Goal: Information Seeking & Learning: Find specific fact

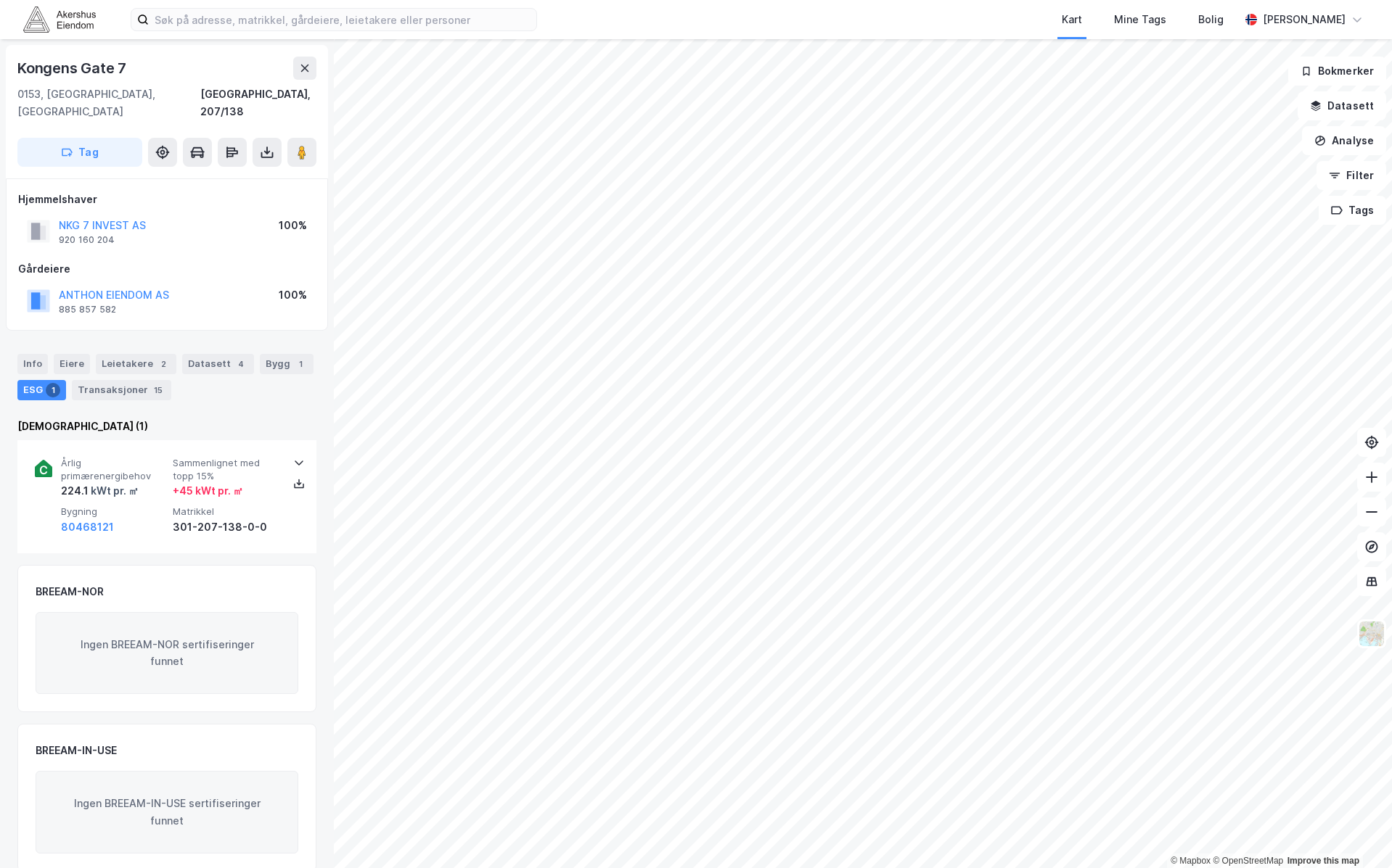
scroll to position [4, 0]
click at [116, 414] on div "[DEMOGRAPHIC_DATA] (1)" at bounding box center [167, 422] width 299 height 17
click at [185, 542] on div "Enova (1) Årlig primærenergibehov 224.1 kWt pr. ㎡ Sammenlignet med topp 15% + 4…" at bounding box center [167, 641] width 299 height 455
click at [103, 537] on div "Enova (1) Årlig primærenergibehov 224.1 kWt pr. ㎡ Sammenlignet med topp 15% + 4…" at bounding box center [167, 641] width 299 height 455
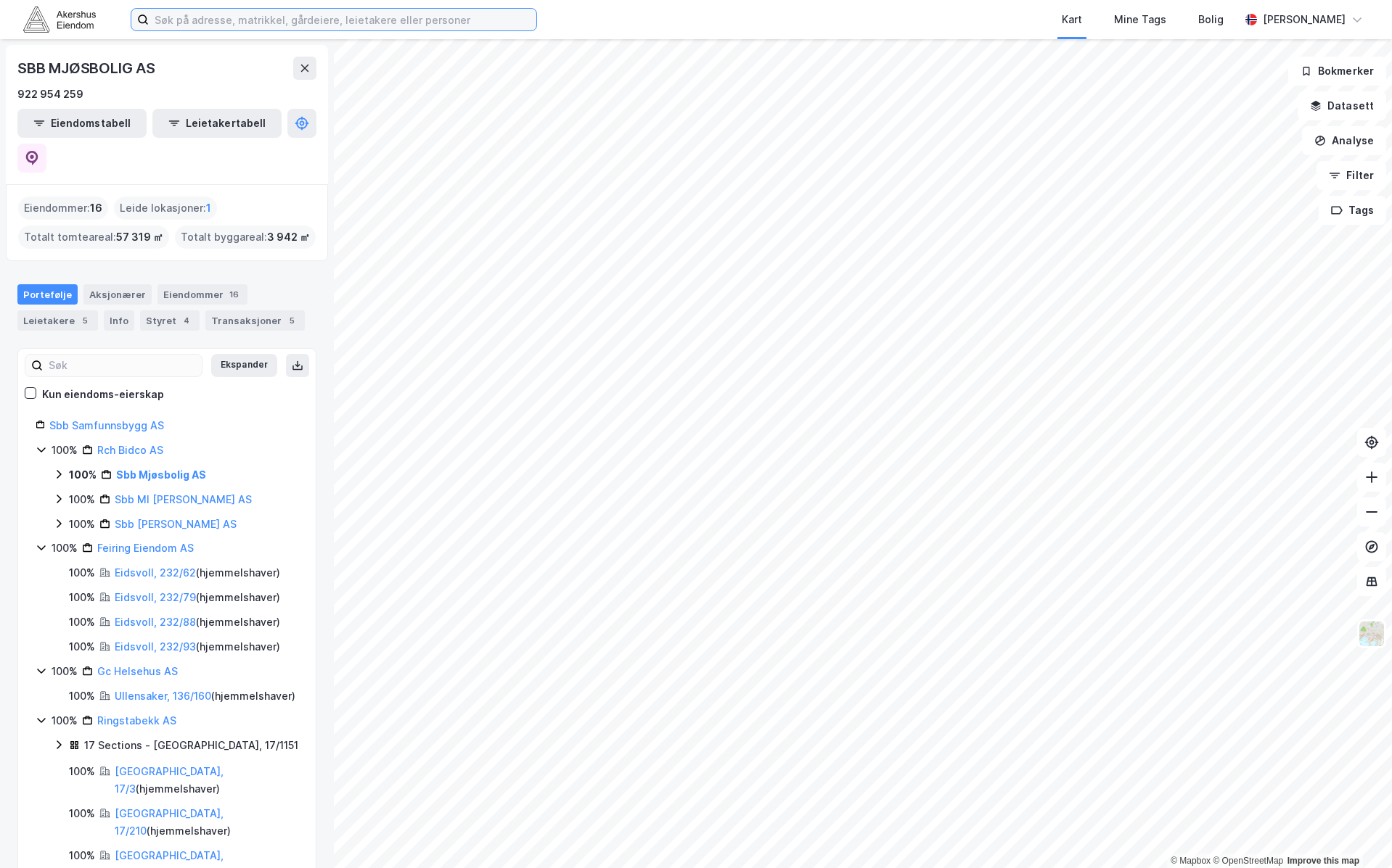
click at [456, 20] on input at bounding box center [342, 20] width 388 height 22
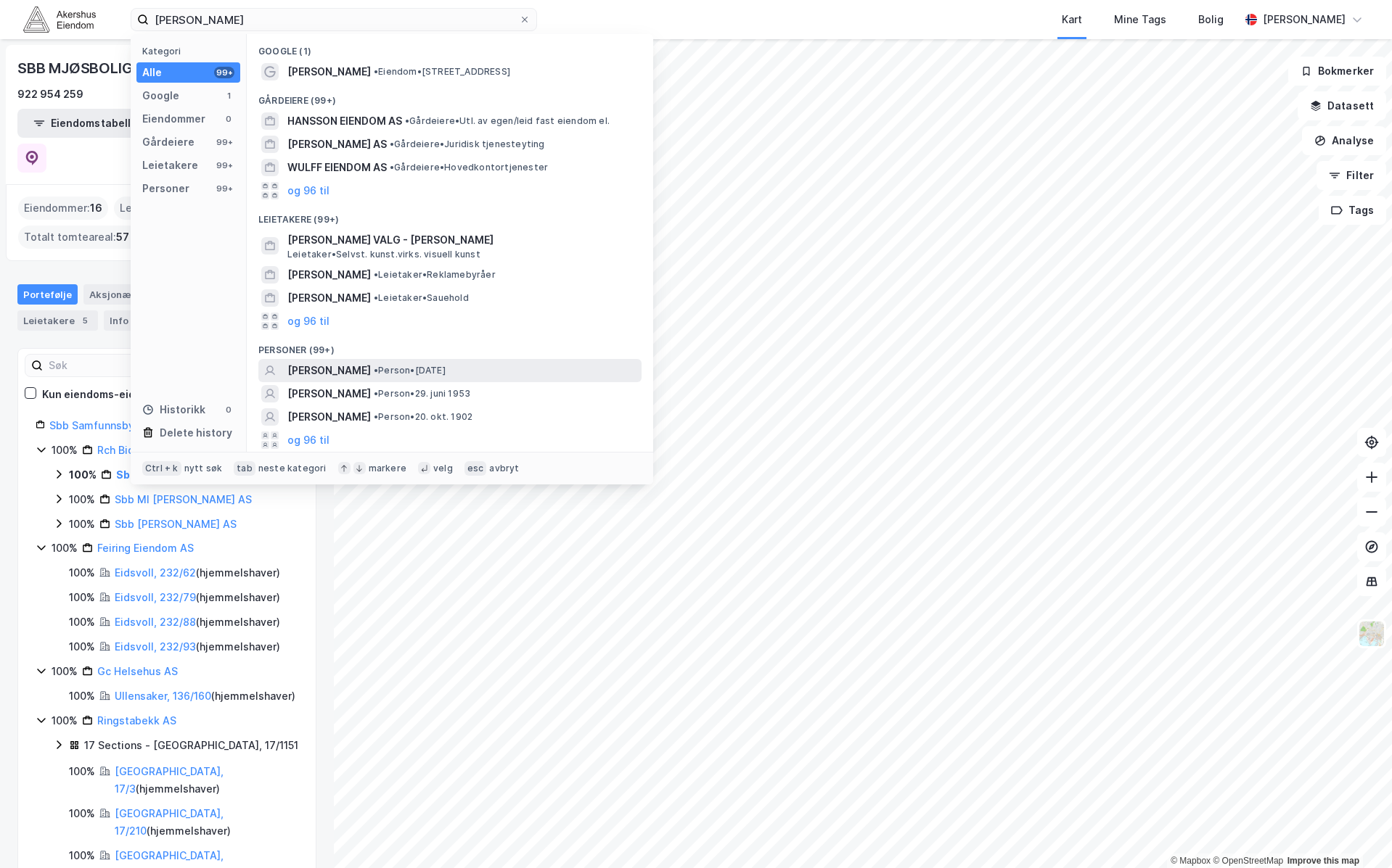
click at [549, 379] on div "[PERSON_NAME] • Person • [DATE]" at bounding box center [450, 370] width 383 height 23
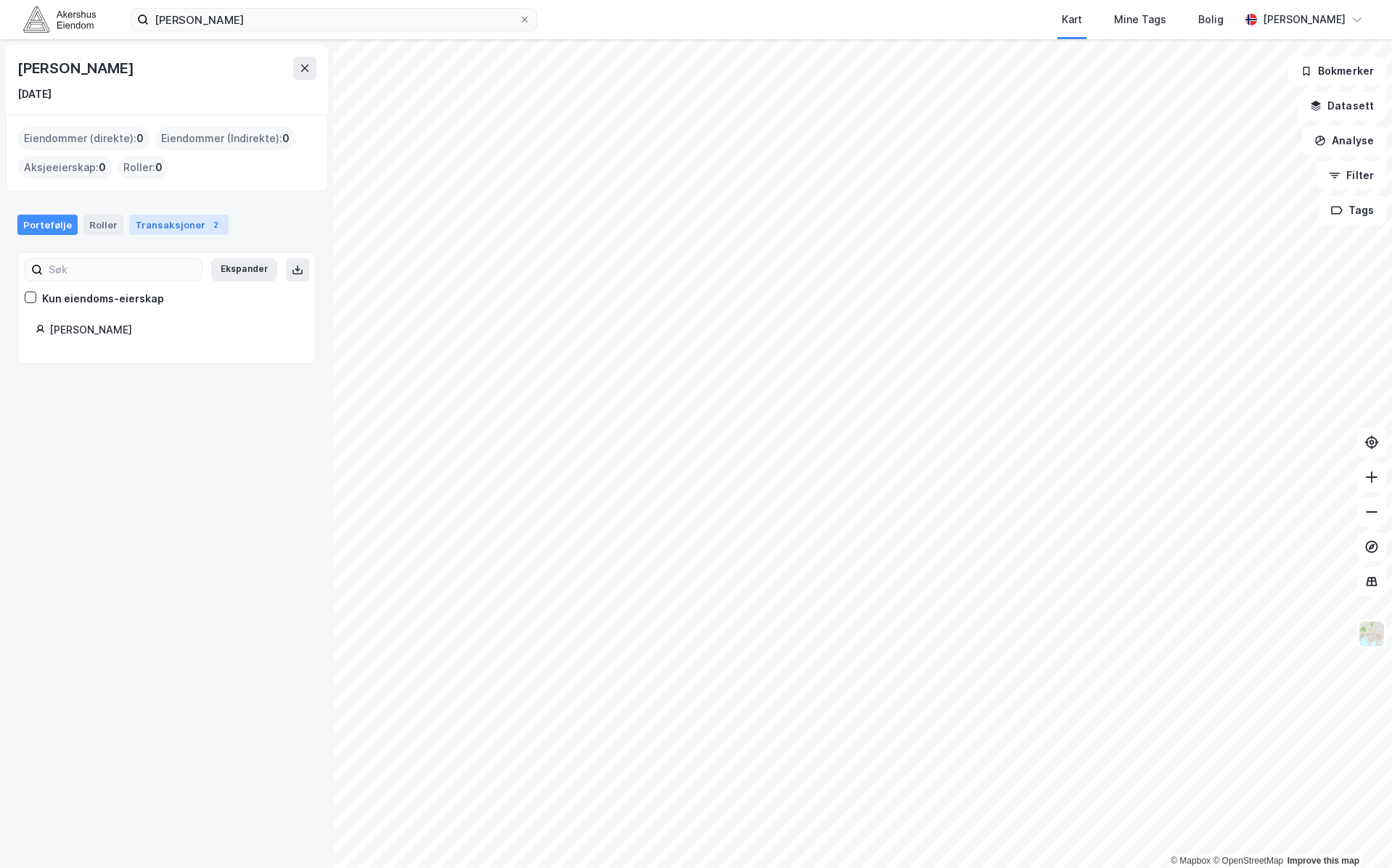
click at [155, 225] on div "Transaksjoner 2" at bounding box center [179, 224] width 100 height 20
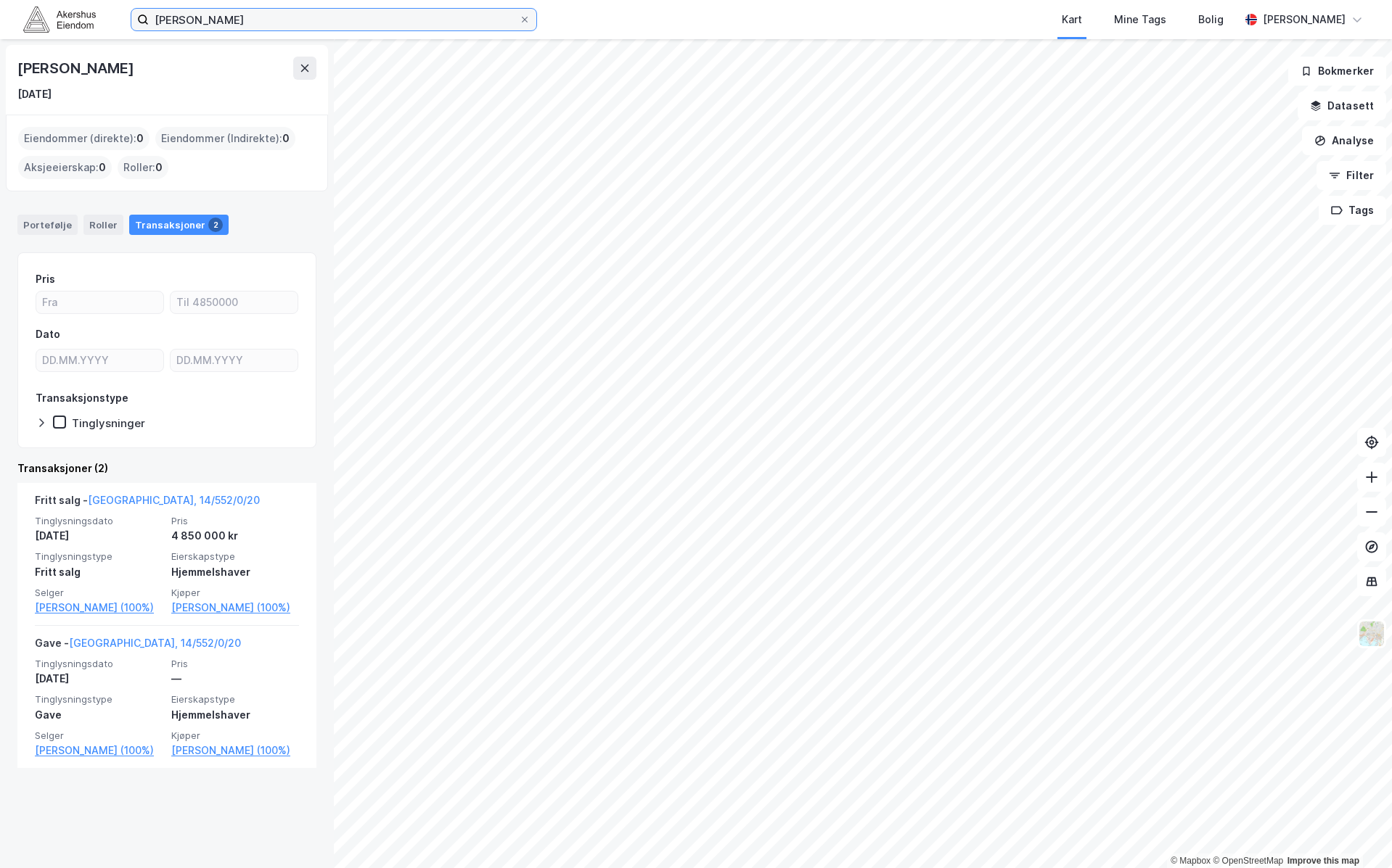
click at [348, 23] on input "[PERSON_NAME]" at bounding box center [334, 20] width 370 height 22
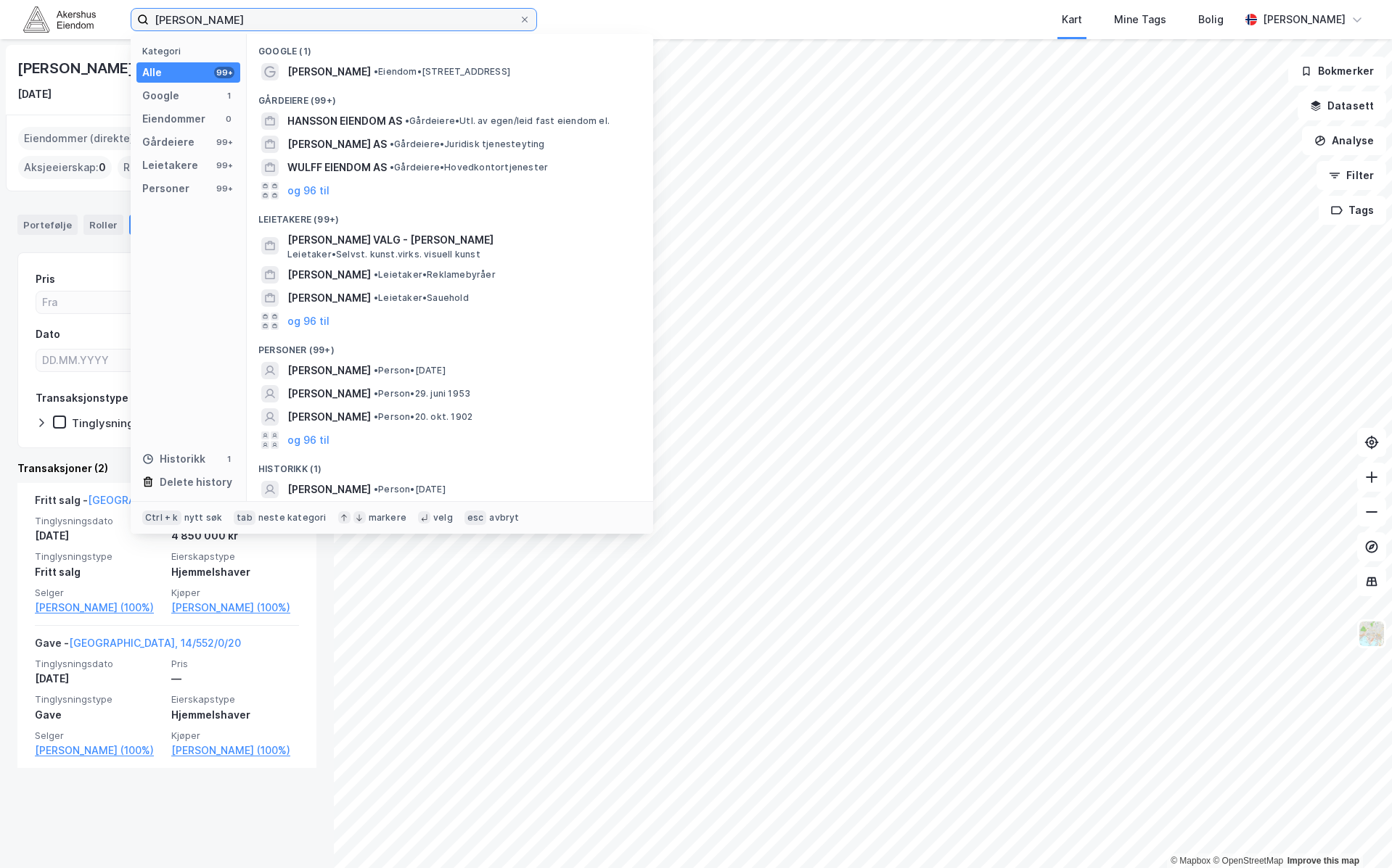
click at [348, 23] on input "[PERSON_NAME]" at bounding box center [334, 20] width 370 height 22
click at [348, 23] on input "sophie culff hansson" at bounding box center [334, 20] width 370 height 22
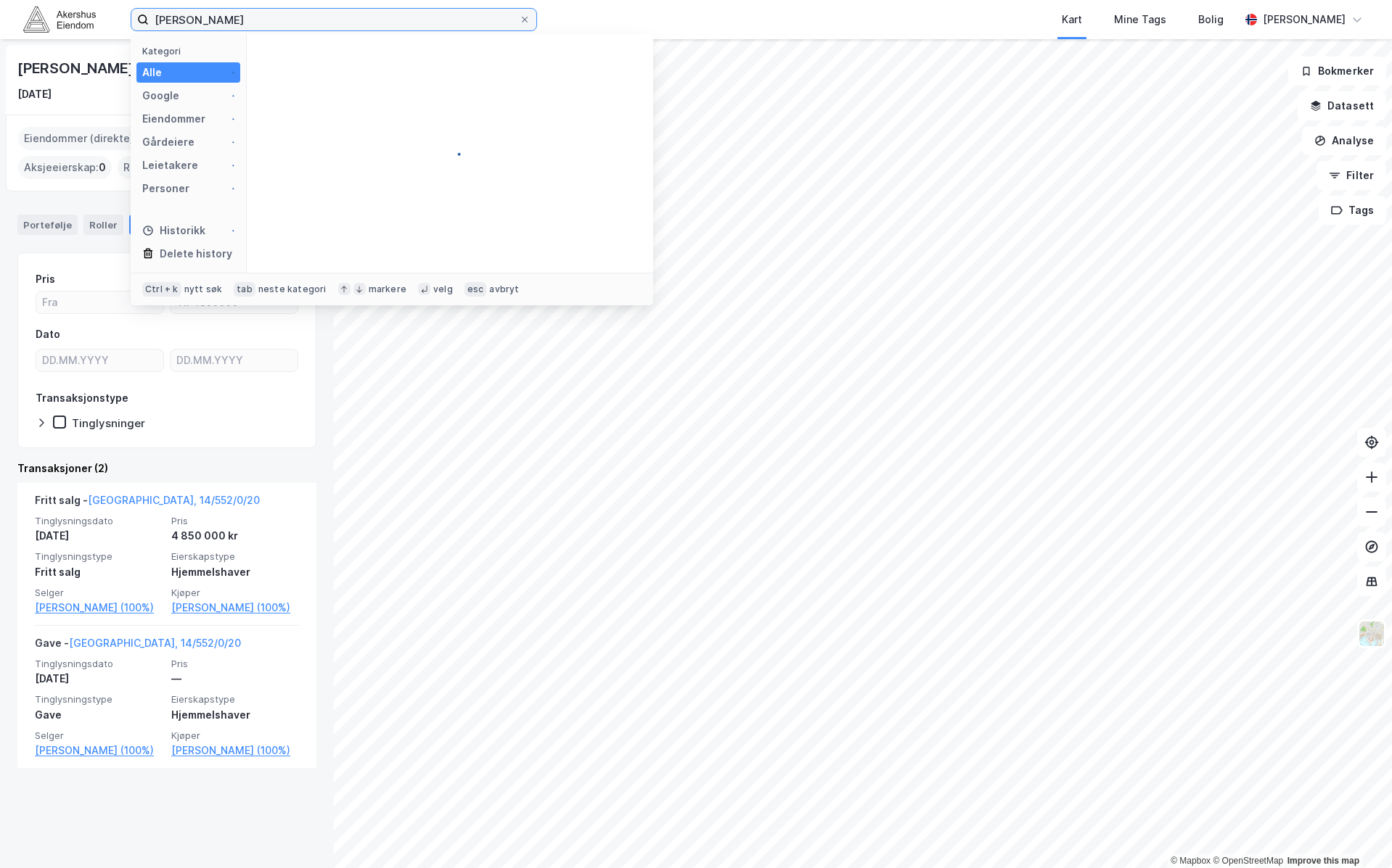
type input "lars erik lundh"
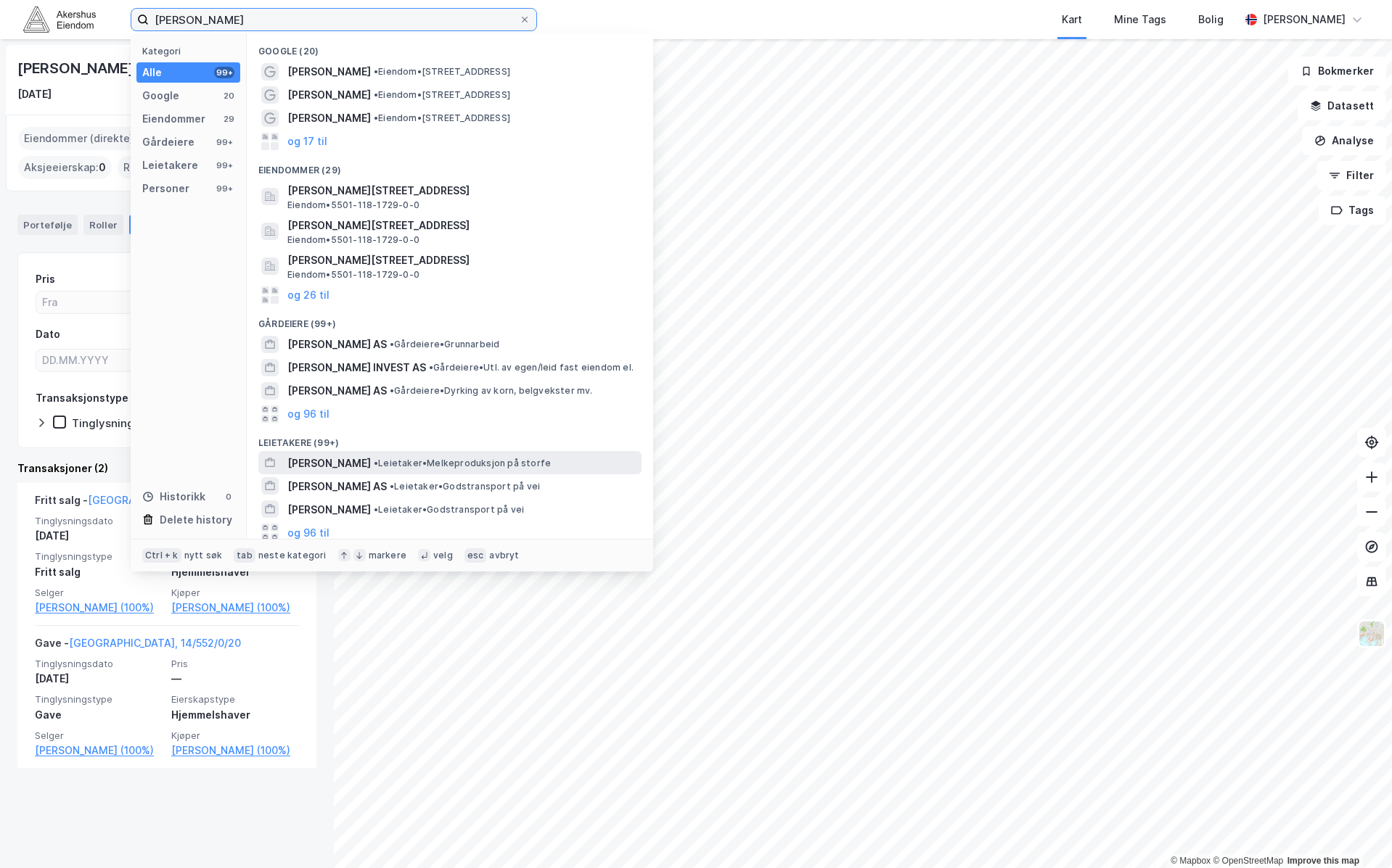
scroll to position [124, 0]
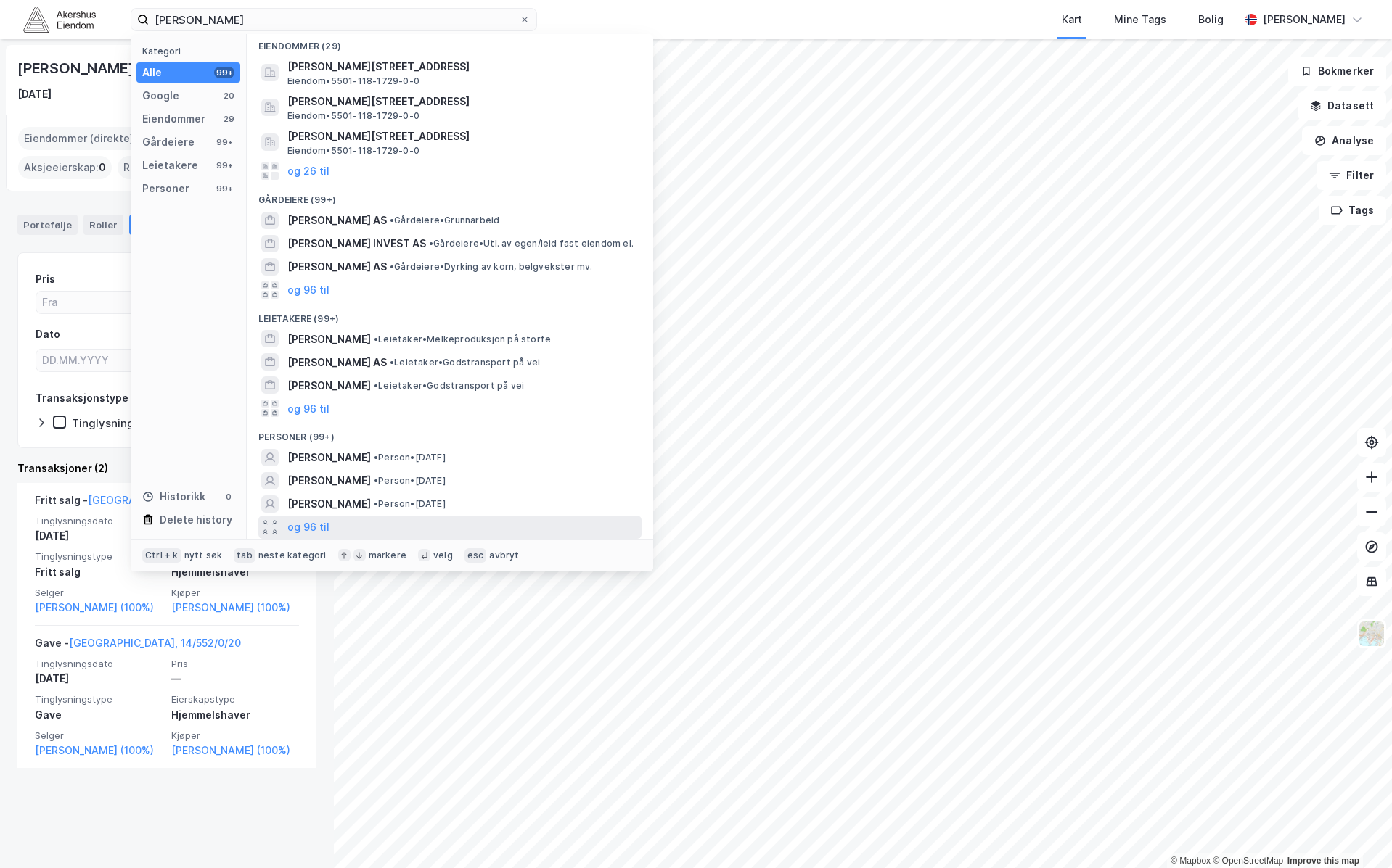
click at [348, 519] on div "og 96 til" at bounding box center [450, 527] width 383 height 23
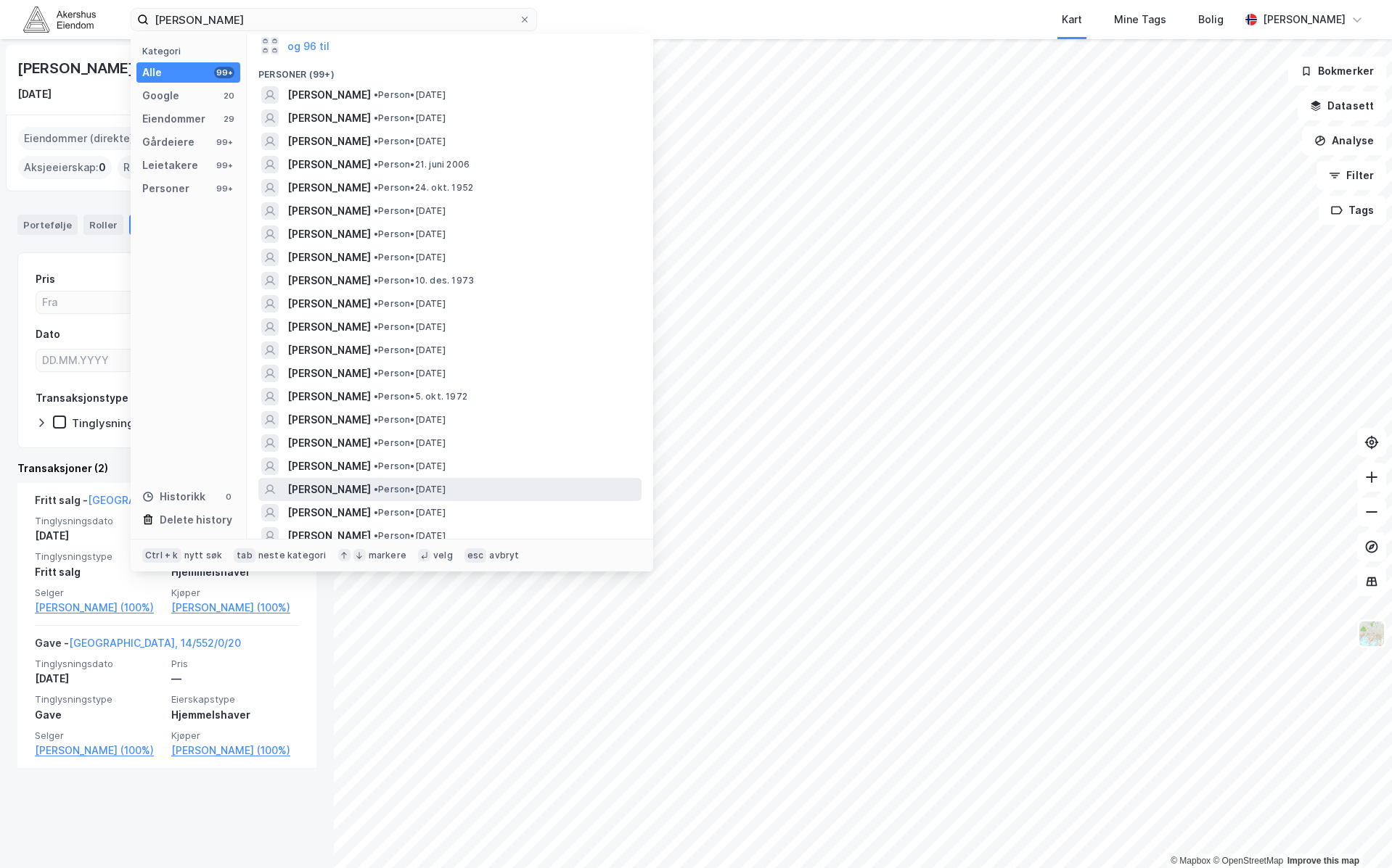
scroll to position [758, 0]
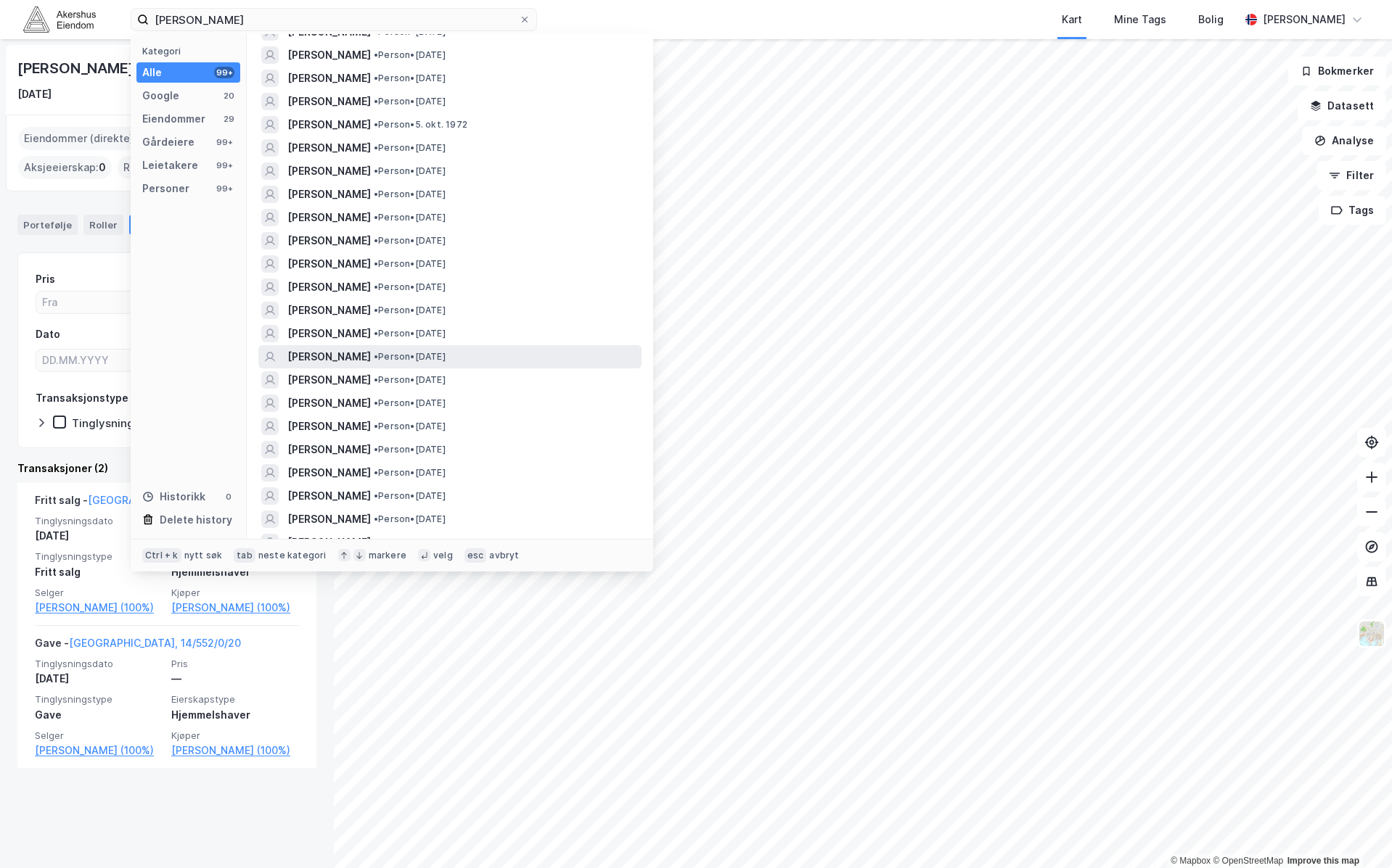
click at [568, 356] on div "LARS ERIK GUNDERSEN LUNDH • Person • 15. feb. 1994" at bounding box center [462, 357] width 351 height 17
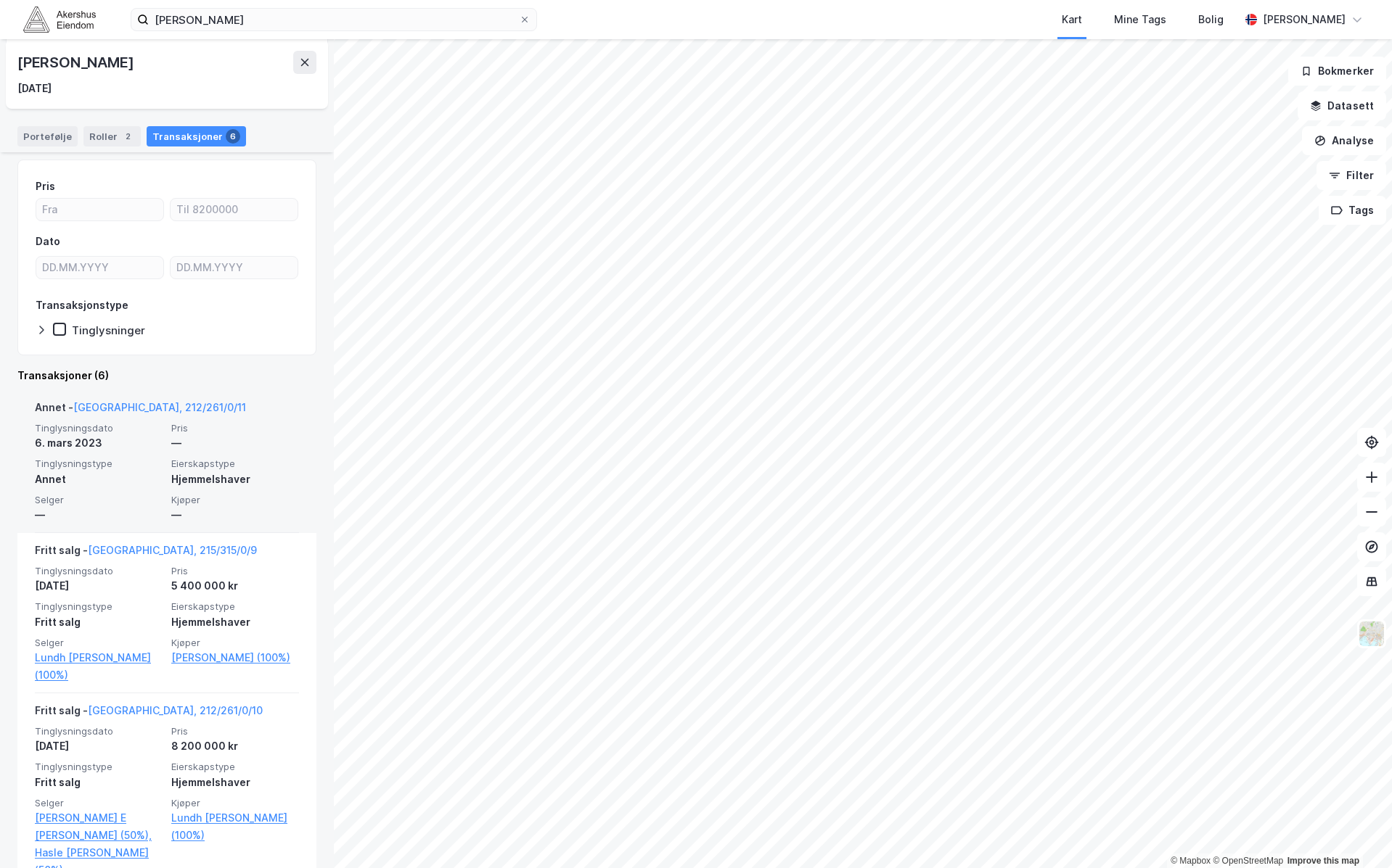
scroll to position [91, 0]
click at [275, 418] on div "Annet - Oslo, 212/261/0/11" at bounding box center [167, 412] width 264 height 23
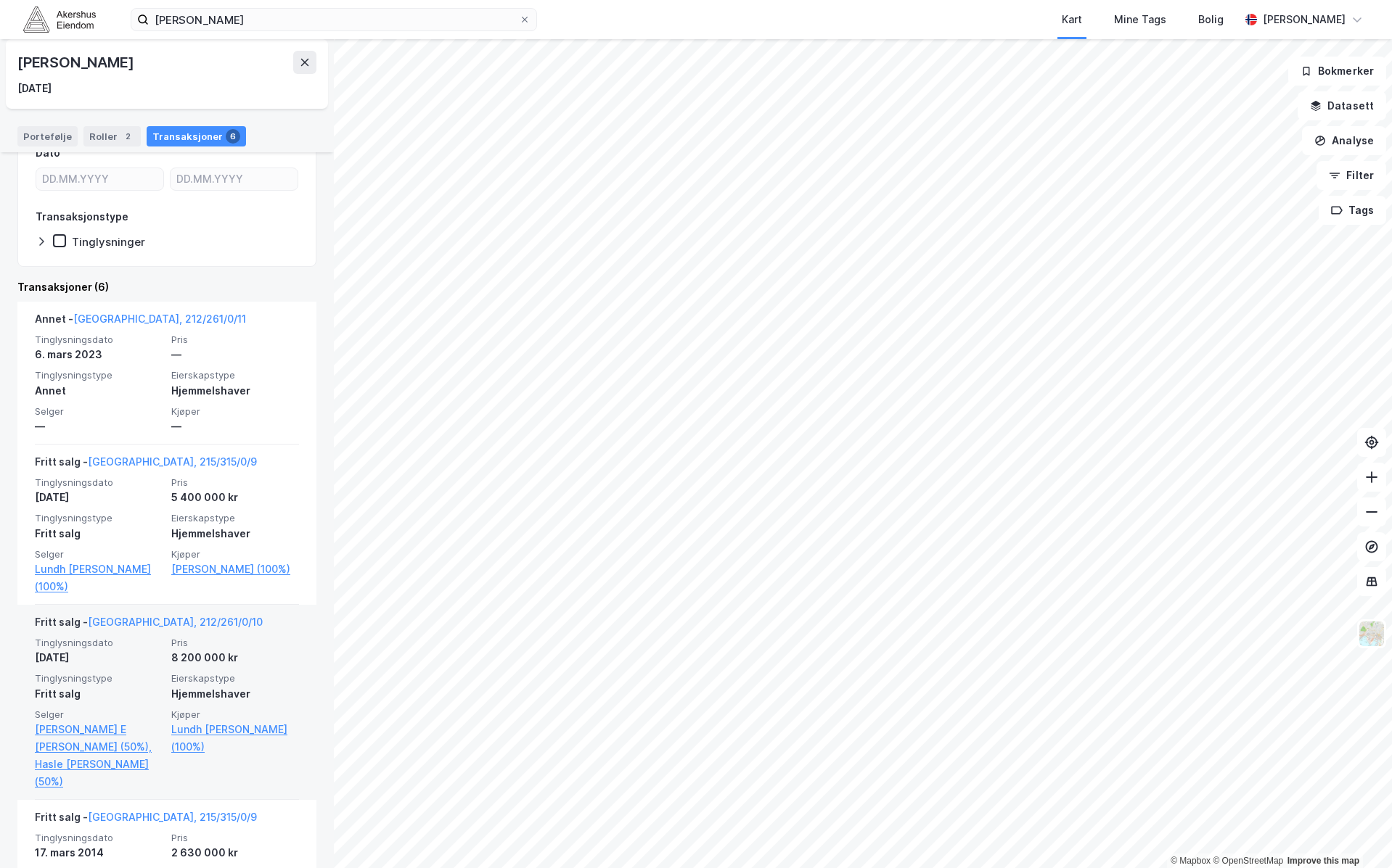
scroll to position [272, 0]
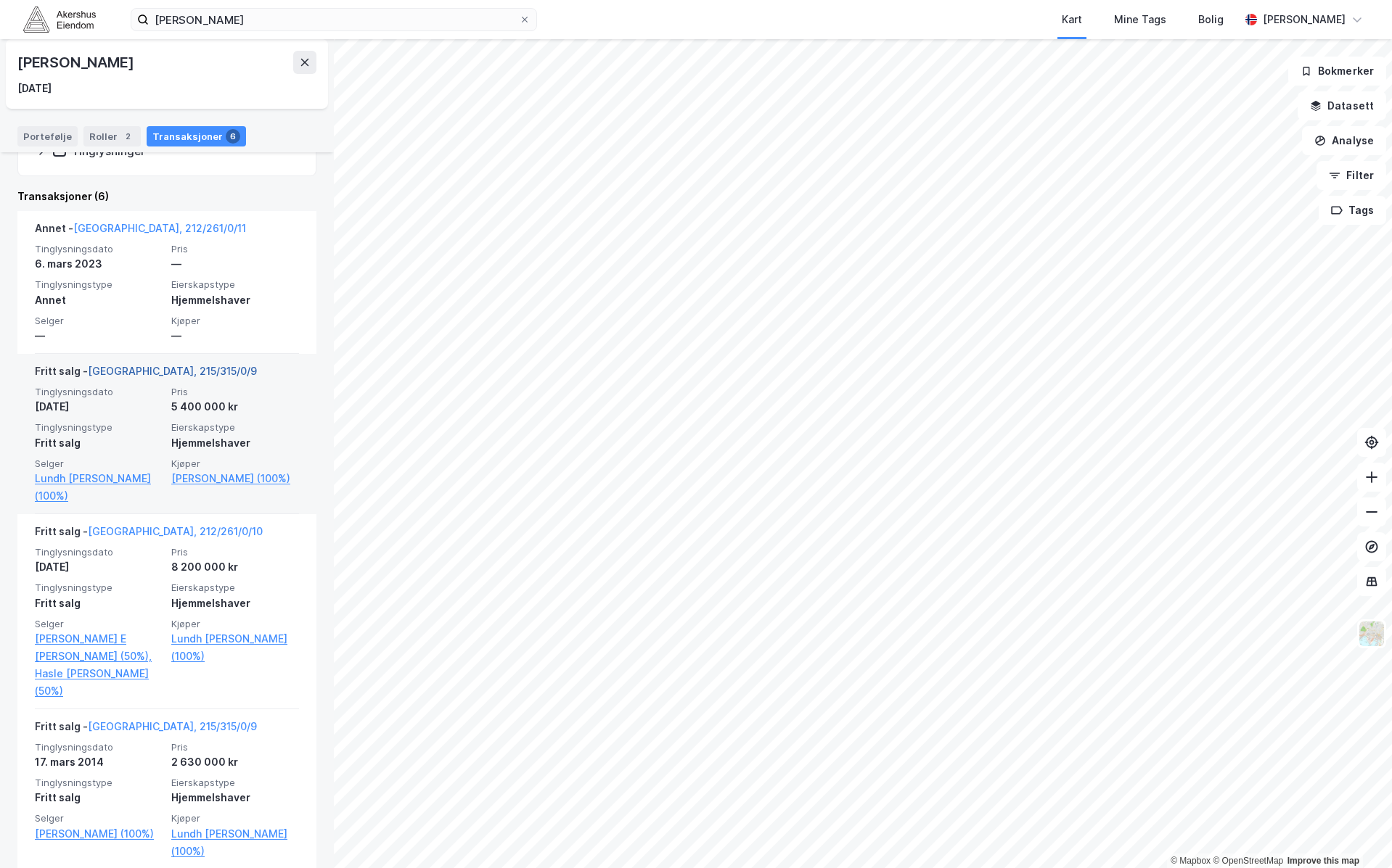
click at [159, 369] on link "Oslo, 215/315/0/9" at bounding box center [172, 371] width 169 height 12
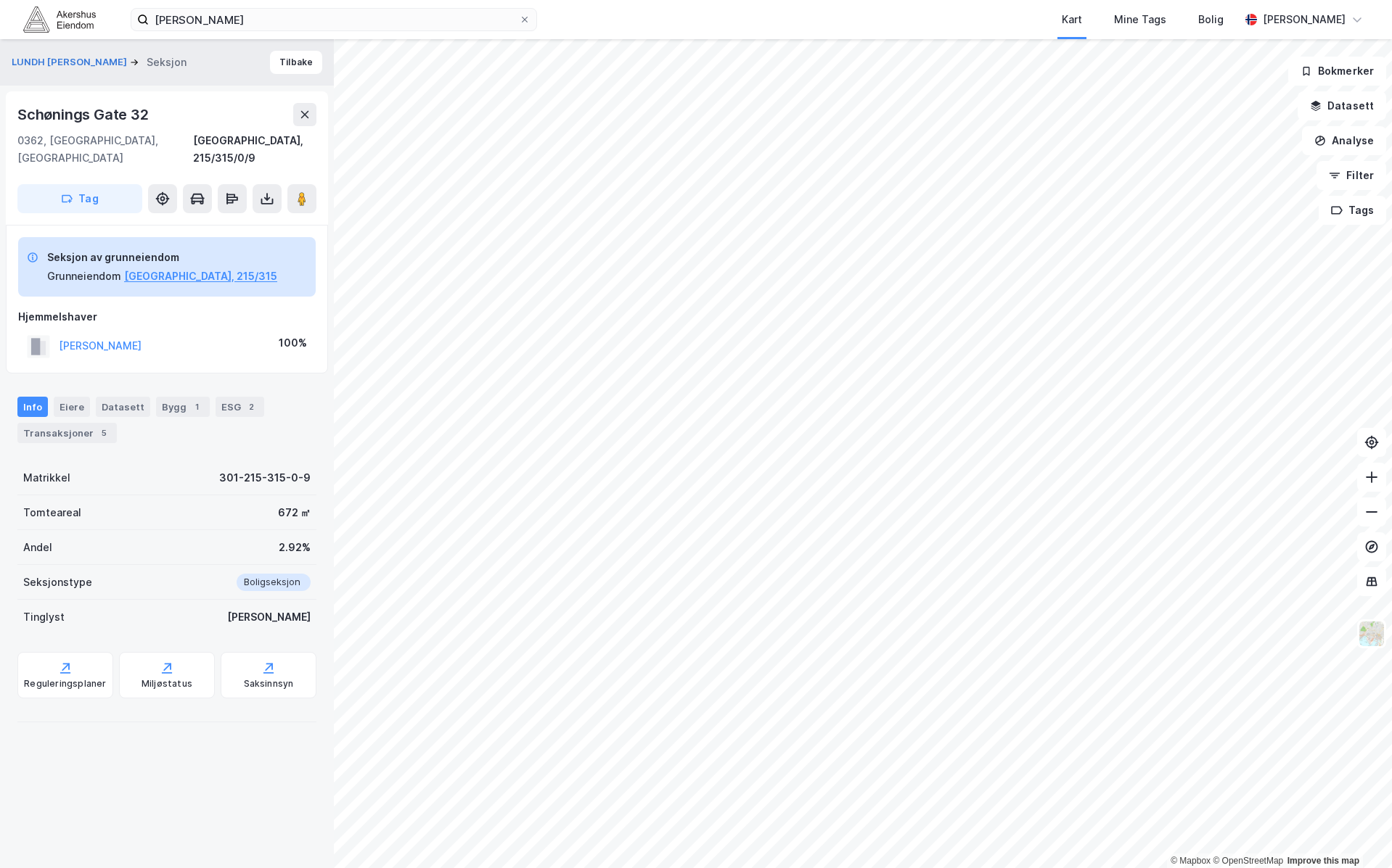
click at [297, 39] on div "lars erik lundh Kart Mine Tags Bolig Martine Greibrokk" at bounding box center [696, 20] width 1392 height 39
click at [292, 59] on button "Tilbake" at bounding box center [295, 62] width 52 height 23
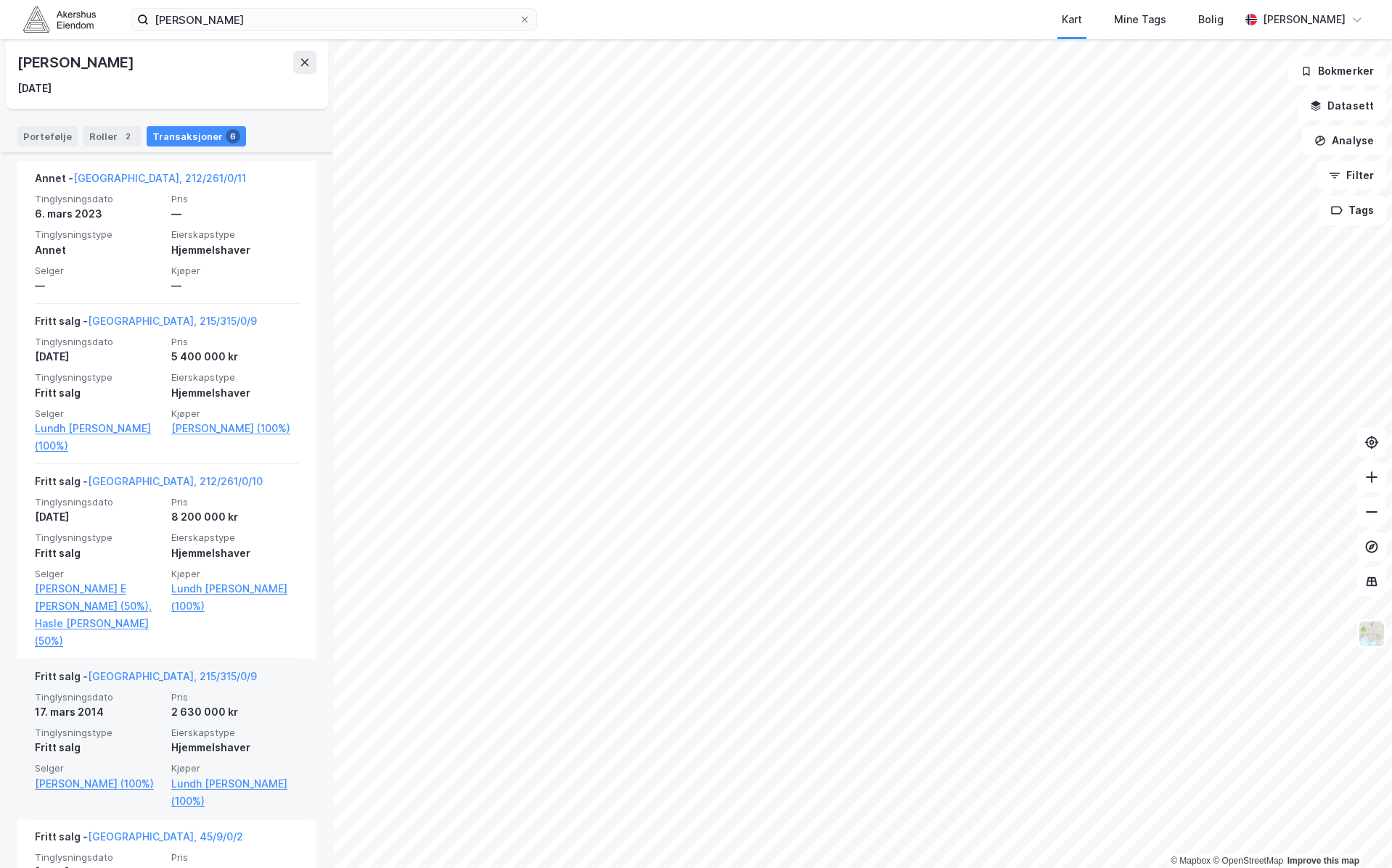
scroll to position [363, 0]
